Goal: Information Seeking & Learning: Find specific fact

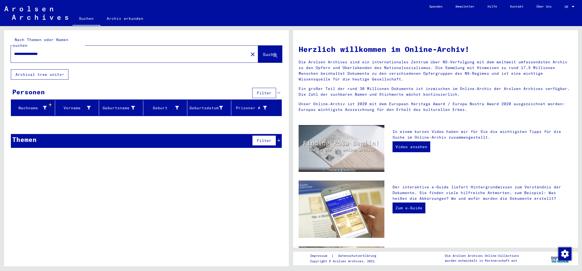
drag, startPoint x: 55, startPoint y: 48, endPoint x: 6, endPoint y: 53, distance: 49.2
click at [14, 53] on input "**********" at bounding box center [128, 54] width 228 height 6
type input "**********"
click at [263, 52] on span "Suche" at bounding box center [270, 54] width 14 height 5
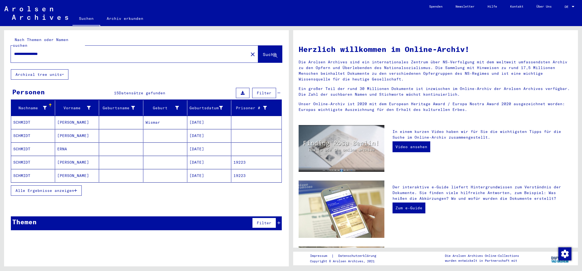
click at [25, 143] on mat-cell "SCHMIDT" at bounding box center [33, 148] width 44 height 13
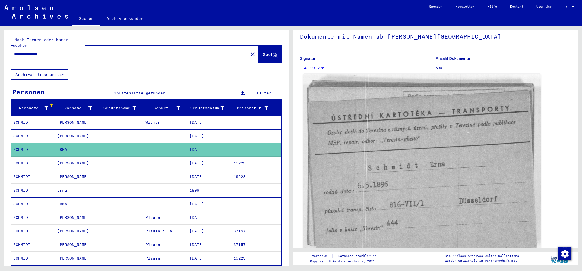
scroll to position [58, 0]
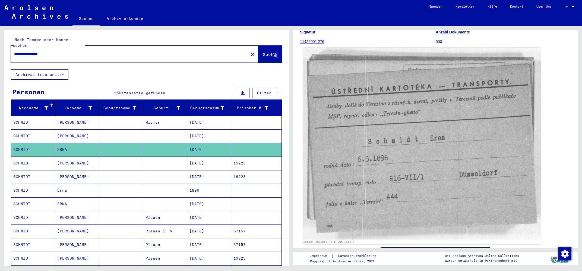
click at [392, 198] on img at bounding box center [422, 144] width 238 height 192
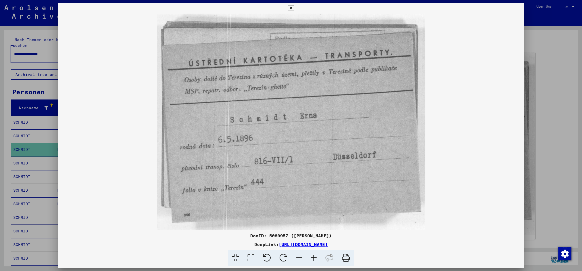
drag, startPoint x: 223, startPoint y: 245, endPoint x: 386, endPoint y: 244, distance: 162.9
click at [386, 244] on div "DeepLink: [URL][DOMAIN_NAME]" at bounding box center [291, 244] width 466 height 7
copy div "[URL][DOMAIN_NAME]"
click at [32, 143] on div at bounding box center [291, 135] width 582 height 271
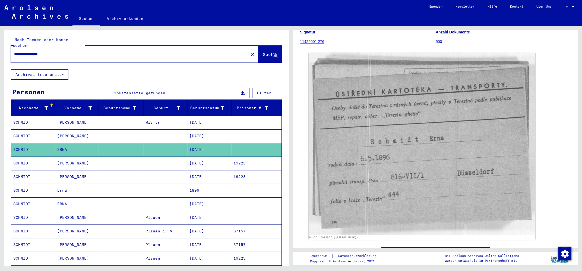
click at [32, 184] on mat-cell "SCHMIDT" at bounding box center [33, 190] width 44 height 13
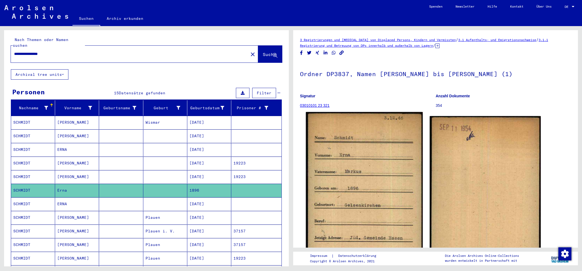
scroll to position [58, 0]
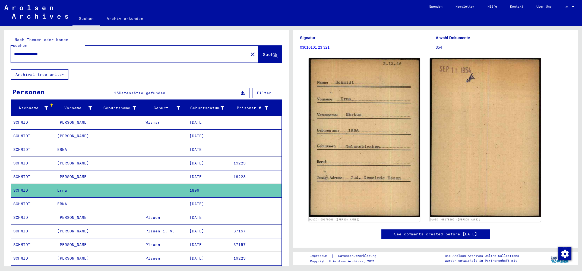
click at [22, 200] on mat-cell "SCHMIDT" at bounding box center [33, 203] width 44 height 13
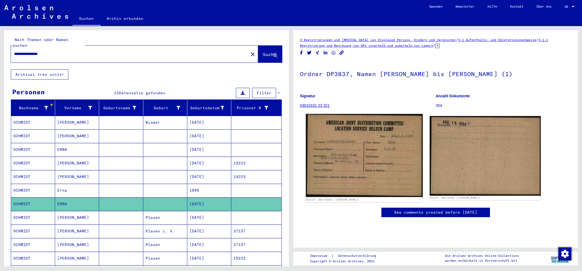
click at [351, 177] on img at bounding box center [364, 155] width 117 height 83
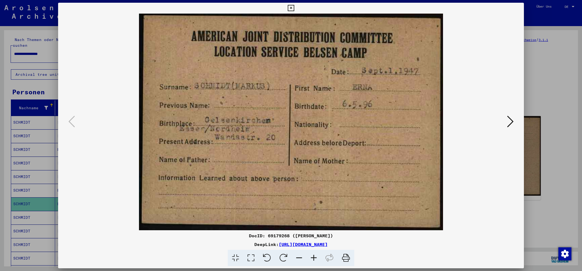
click at [28, 200] on div at bounding box center [291, 135] width 582 height 271
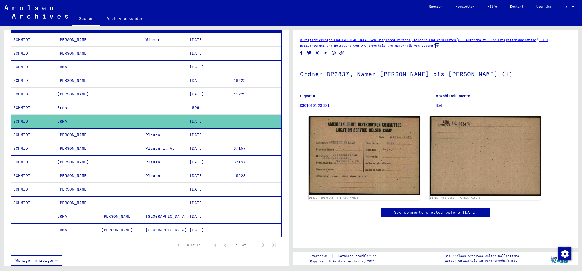
scroll to position [87, 0]
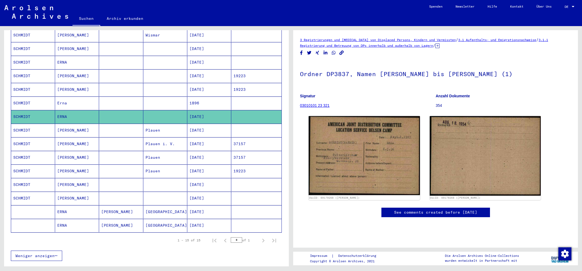
click at [67, 206] on mat-cell "ERNA" at bounding box center [77, 211] width 44 height 13
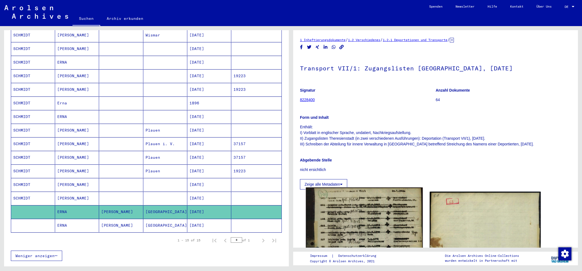
click at [353, 214] on img at bounding box center [364, 266] width 117 height 159
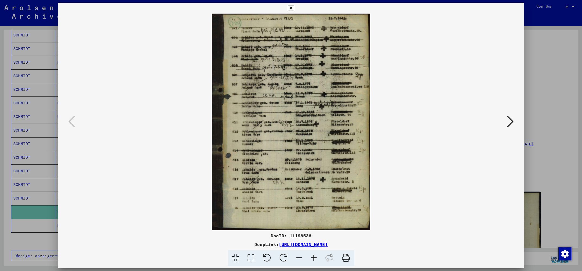
click at [314, 257] on icon at bounding box center [314, 258] width 15 height 17
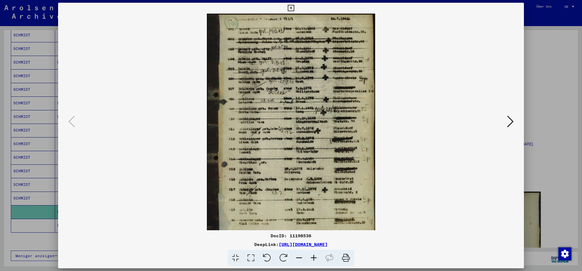
click at [314, 257] on icon at bounding box center [314, 258] width 15 height 17
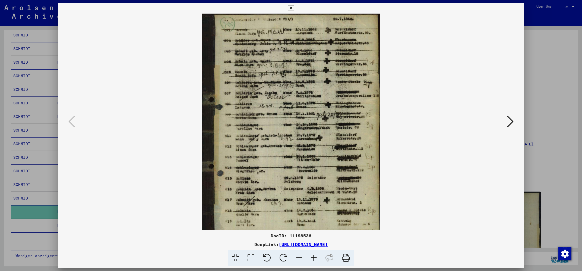
click at [314, 257] on icon at bounding box center [314, 258] width 15 height 17
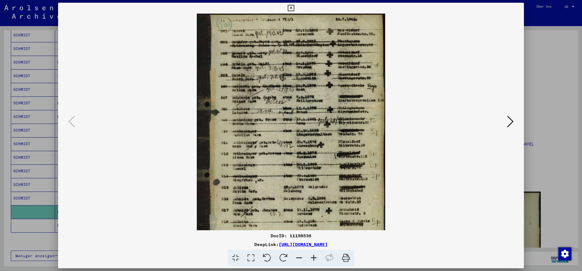
click at [314, 257] on icon at bounding box center [314, 258] width 15 height 17
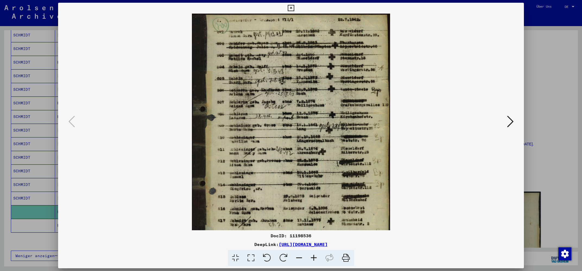
click at [314, 257] on icon at bounding box center [314, 258] width 15 height 17
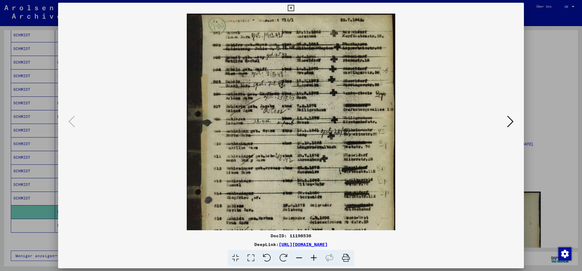
click at [314, 257] on icon at bounding box center [314, 258] width 15 height 17
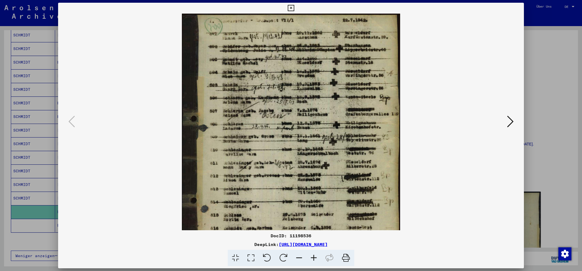
click at [314, 257] on icon at bounding box center [314, 258] width 15 height 17
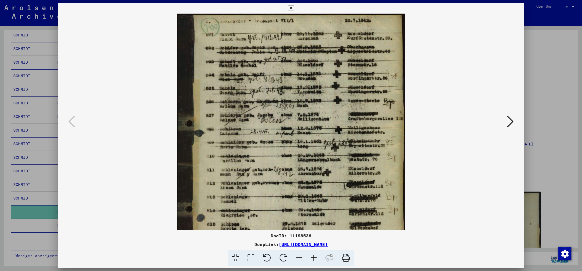
click at [314, 257] on icon at bounding box center [314, 258] width 15 height 17
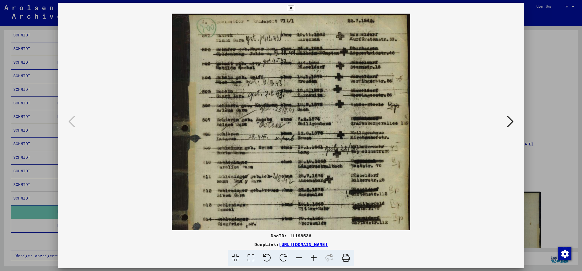
click at [314, 257] on icon at bounding box center [314, 258] width 15 height 17
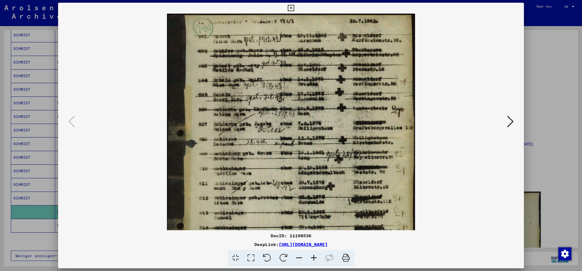
click at [314, 257] on icon at bounding box center [314, 258] width 15 height 17
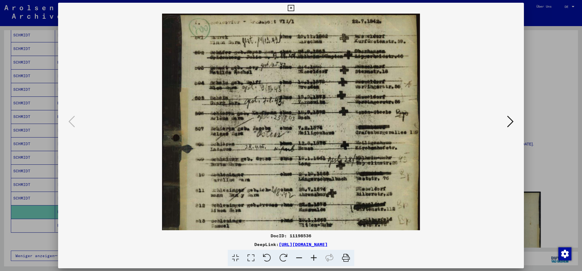
click at [314, 257] on icon at bounding box center [314, 258] width 15 height 17
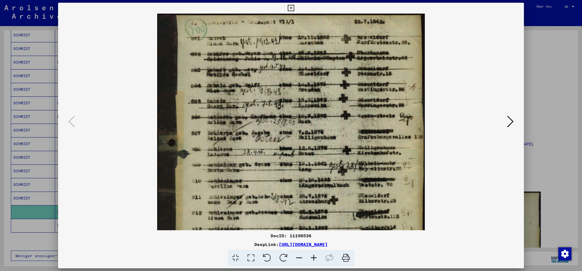
click at [314, 257] on icon at bounding box center [314, 258] width 15 height 17
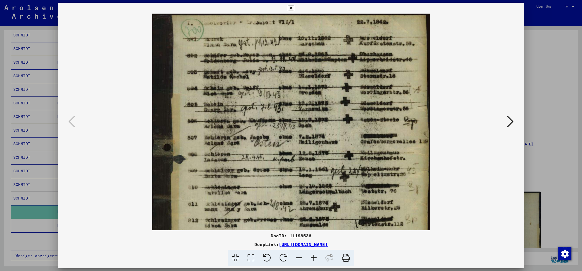
click at [314, 257] on icon at bounding box center [314, 258] width 15 height 17
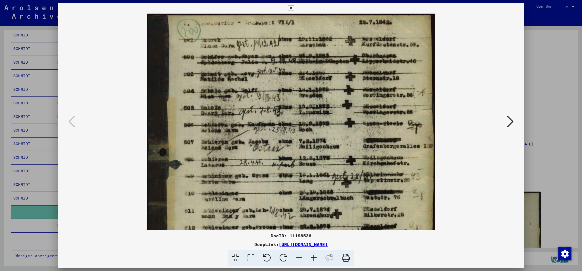
click at [314, 257] on icon at bounding box center [314, 258] width 15 height 17
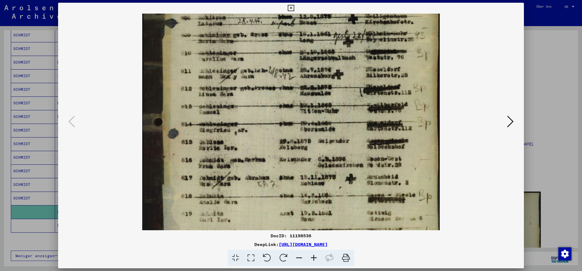
scroll to position [150, 0]
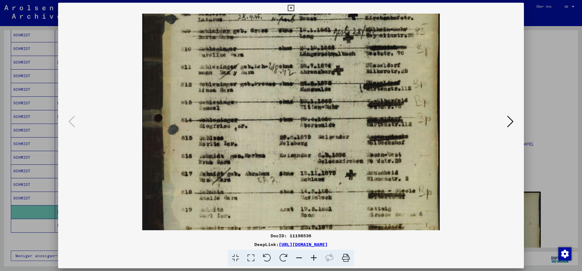
drag, startPoint x: 323, startPoint y: 183, endPoint x: 315, endPoint y: 41, distance: 142.2
click at [315, 41] on img at bounding box center [291, 66] width 298 height 406
click at [120, 128] on div at bounding box center [291, 122] width 429 height 216
drag, startPoint x: 222, startPoint y: 244, endPoint x: 387, endPoint y: 240, distance: 164.8
click at [387, 240] on div "DocID: 11198536 DeepLink: [URL][DOMAIN_NAME]" at bounding box center [291, 249] width 466 height 34
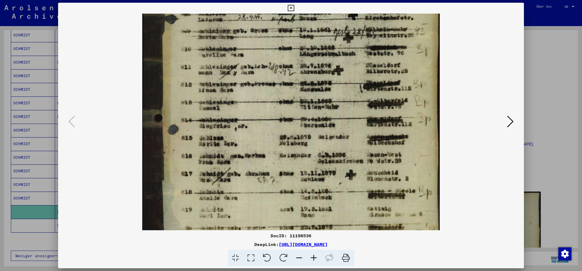
copy div "[URL][DOMAIN_NAME]"
click at [31, 204] on div at bounding box center [291, 135] width 582 height 271
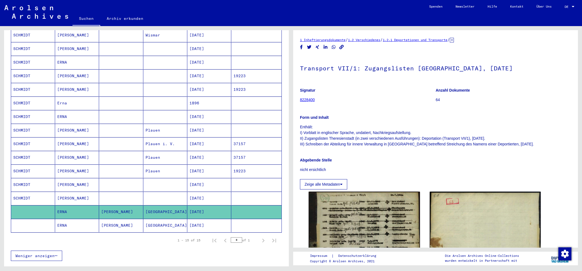
click at [68, 223] on mat-cell "ERNA" at bounding box center [77, 225] width 44 height 13
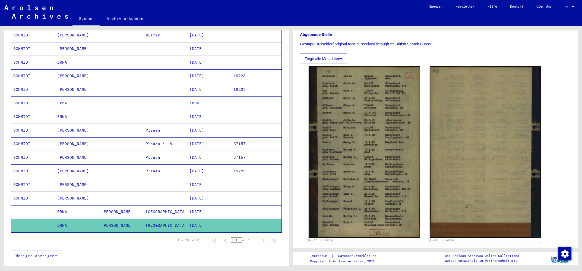
scroll to position [146, 0]
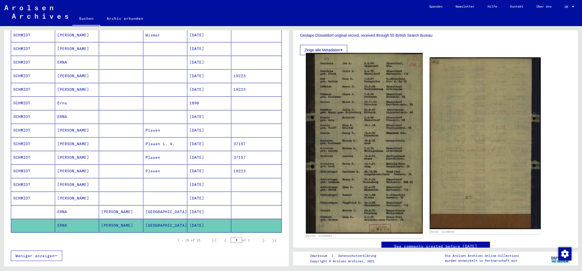
click at [345, 191] on img at bounding box center [364, 143] width 117 height 181
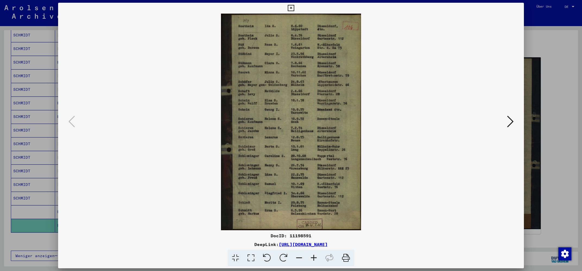
click at [312, 259] on icon at bounding box center [314, 258] width 15 height 17
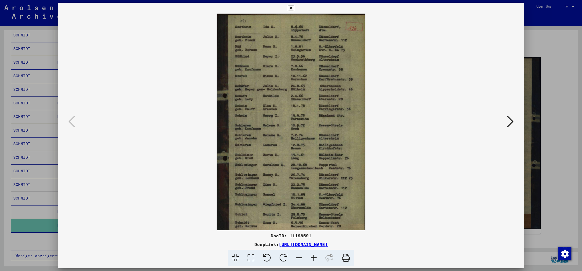
click at [312, 259] on icon at bounding box center [314, 258] width 15 height 17
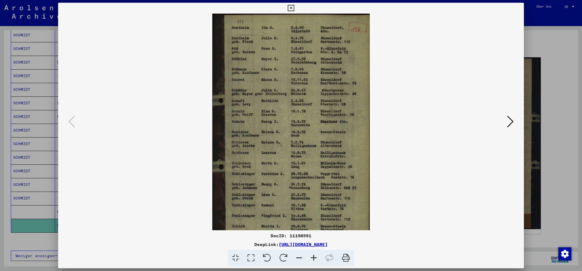
click at [312, 259] on icon at bounding box center [314, 258] width 15 height 17
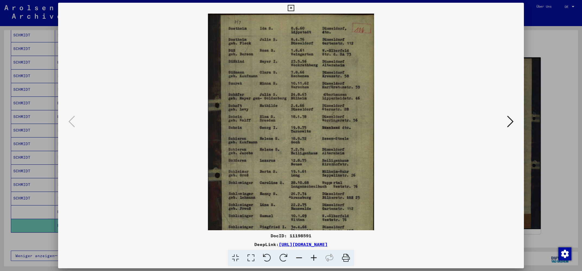
click at [312, 259] on icon at bounding box center [314, 258] width 15 height 17
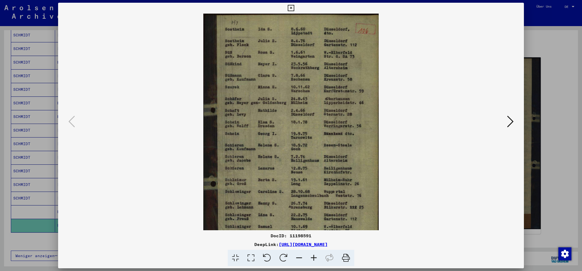
click at [312, 259] on icon at bounding box center [314, 258] width 15 height 17
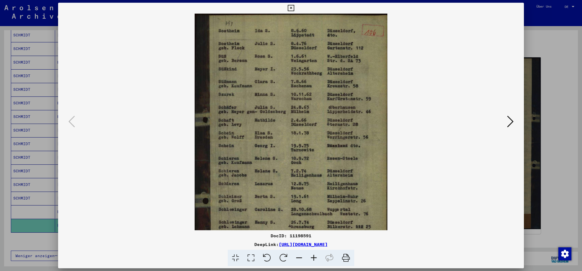
click at [312, 259] on icon at bounding box center [314, 258] width 15 height 17
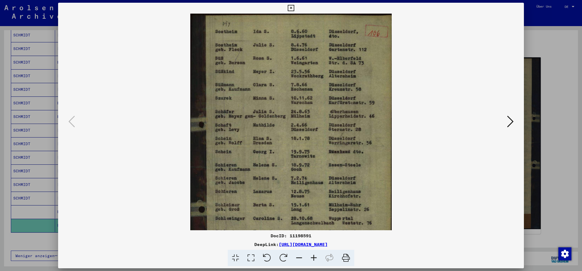
click at [312, 259] on icon at bounding box center [314, 258] width 15 height 17
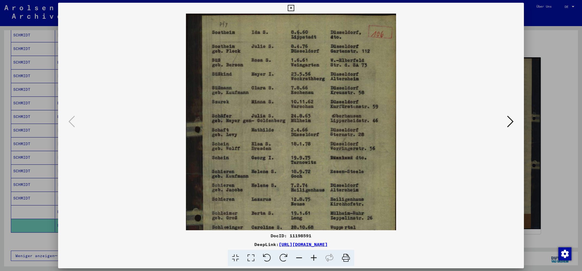
click at [312, 259] on icon at bounding box center [314, 258] width 15 height 17
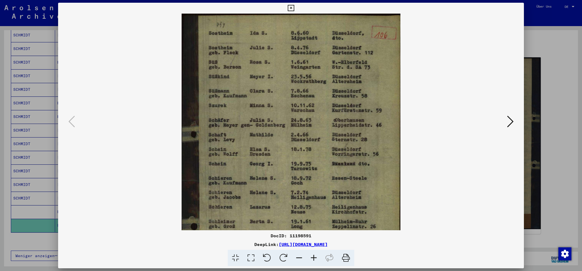
click at [312, 259] on icon at bounding box center [314, 258] width 15 height 17
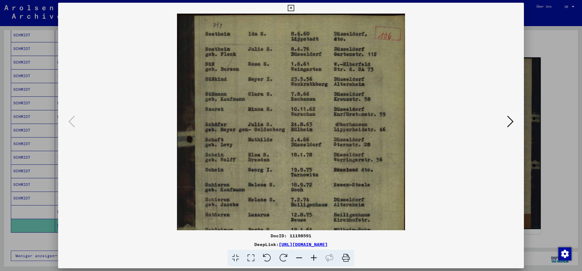
click at [312, 259] on icon at bounding box center [314, 258] width 15 height 17
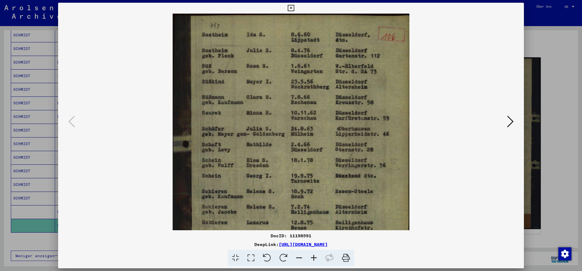
click at [312, 259] on icon at bounding box center [314, 258] width 15 height 17
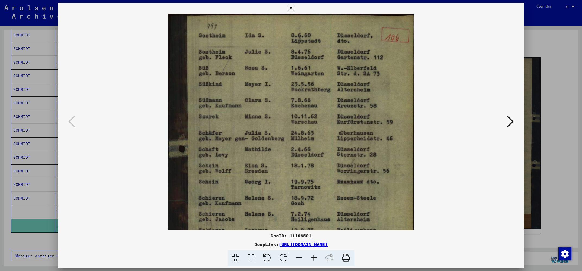
click at [312, 259] on icon at bounding box center [314, 258] width 15 height 17
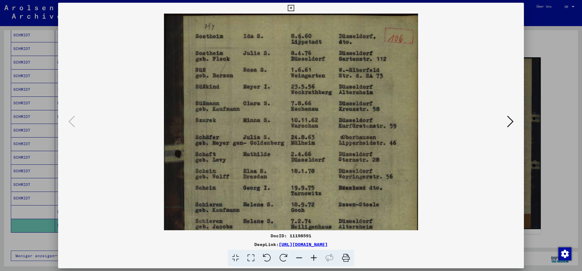
click at [312, 259] on icon at bounding box center [314, 258] width 15 height 17
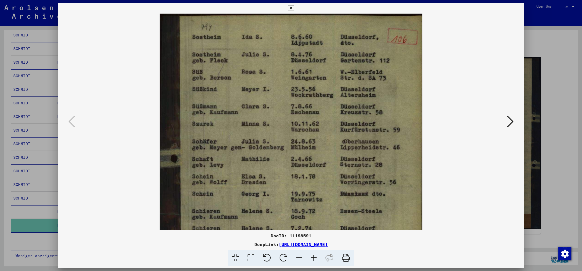
click at [312, 259] on icon at bounding box center [314, 258] width 15 height 17
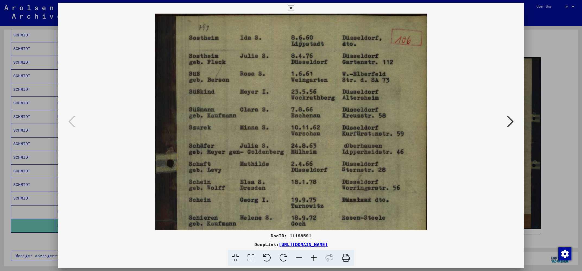
click at [312, 259] on icon at bounding box center [314, 258] width 15 height 17
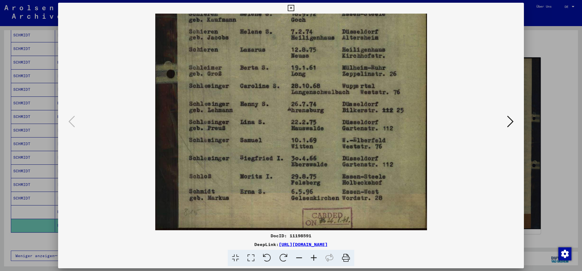
scroll to position [204, 0]
drag, startPoint x: 261, startPoint y: 170, endPoint x: 233, endPoint y: -24, distance: 195.8
click at [172, 228] on img at bounding box center [291, 20] width 272 height 420
click at [42, 236] on div at bounding box center [291, 135] width 582 height 271
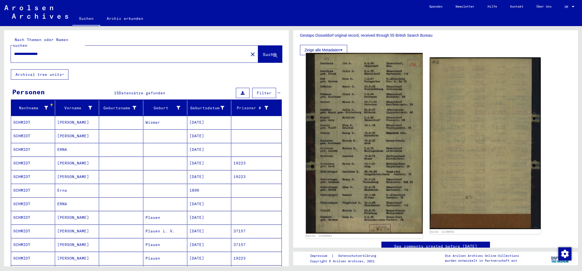
scroll to position [262, 0]
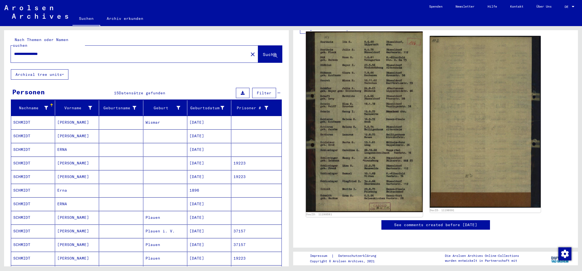
click at [341, 106] on img at bounding box center [364, 121] width 117 height 181
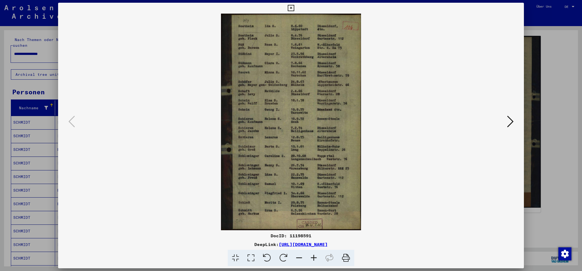
drag, startPoint x: 222, startPoint y: 244, endPoint x: 391, endPoint y: 248, distance: 168.9
click at [391, 248] on div "DocID: 11198591 DeepLink: [URL][DOMAIN_NAME]" at bounding box center [291, 249] width 466 height 34
copy div "[URL][DOMAIN_NAME]"
click at [49, 83] on div at bounding box center [291, 135] width 582 height 271
